Goal: Information Seeking & Learning: Learn about a topic

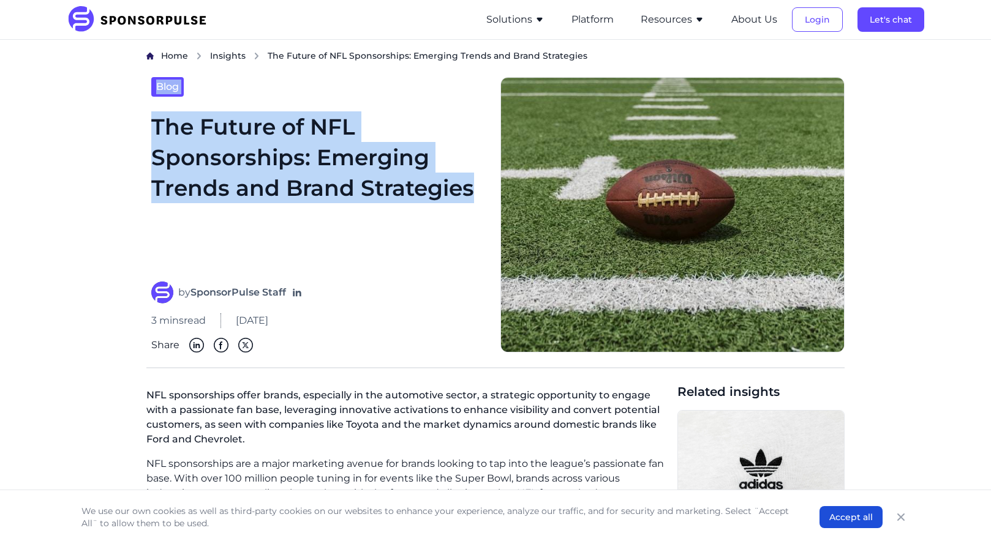
drag, startPoint x: 478, startPoint y: 185, endPoint x: 105, endPoint y: 100, distance: 381.7
copy div "Blog The Future of NFL Sponsorships: Emerging Trends and Brand Strategies"
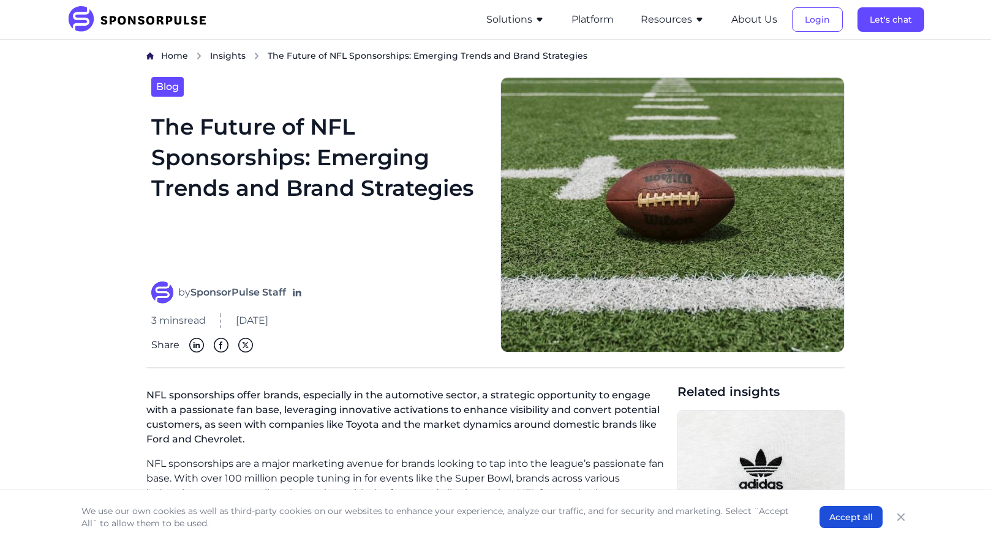
click at [400, 321] on div "3 mins read [DATE]" at bounding box center [318, 320] width 334 height 15
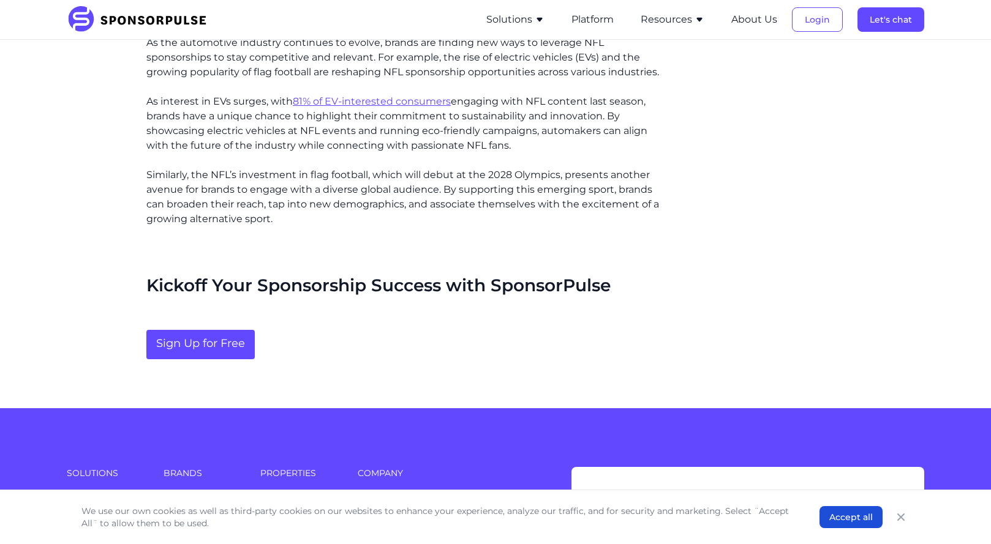
scroll to position [2226, 0]
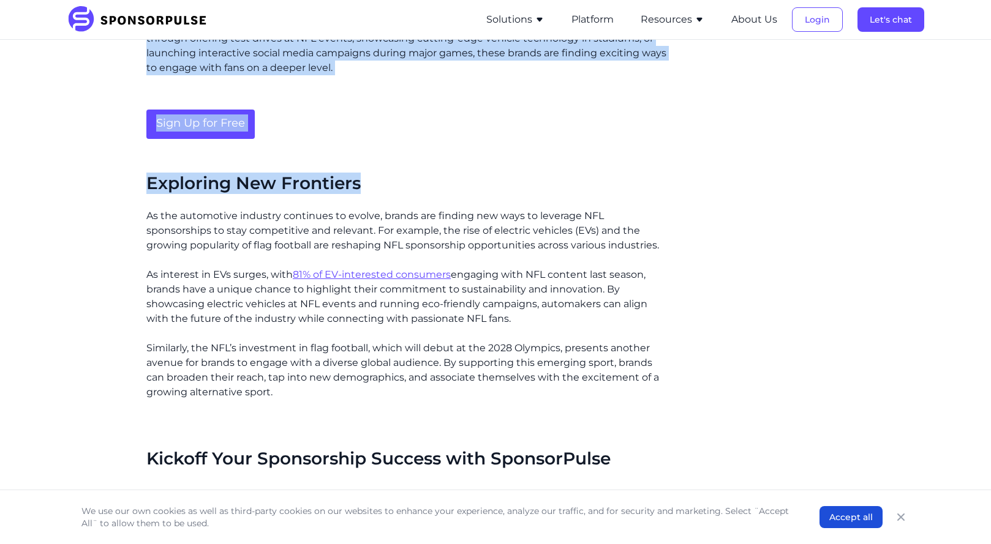
drag, startPoint x: 133, startPoint y: 203, endPoint x: 667, endPoint y: 376, distance: 561.7
copy div "LOR ipsumdolorsi ametc adipis, elitseddoe te inc utlaboreet dolore, m aliquaeni…"
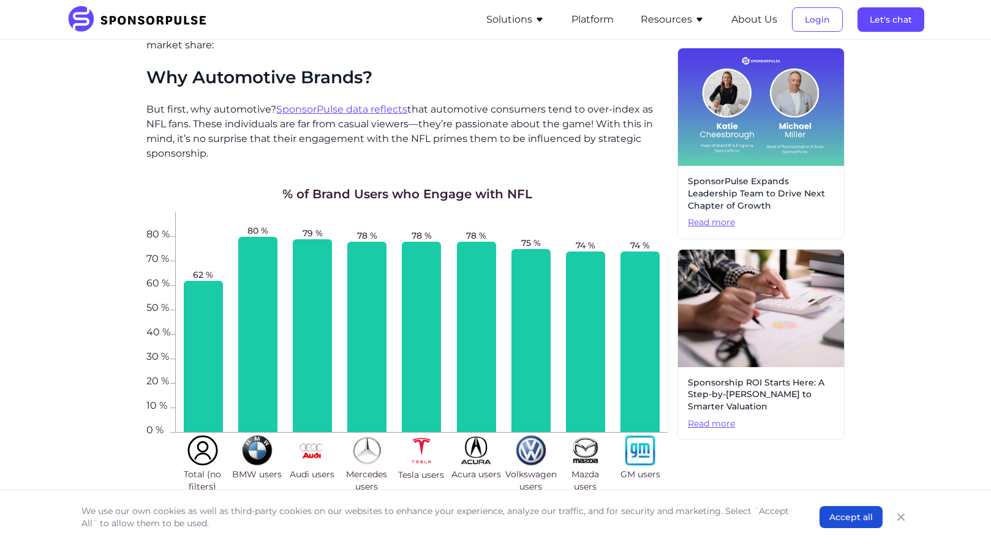
scroll to position [306, 0]
